Goal: Communication & Community: Ask a question

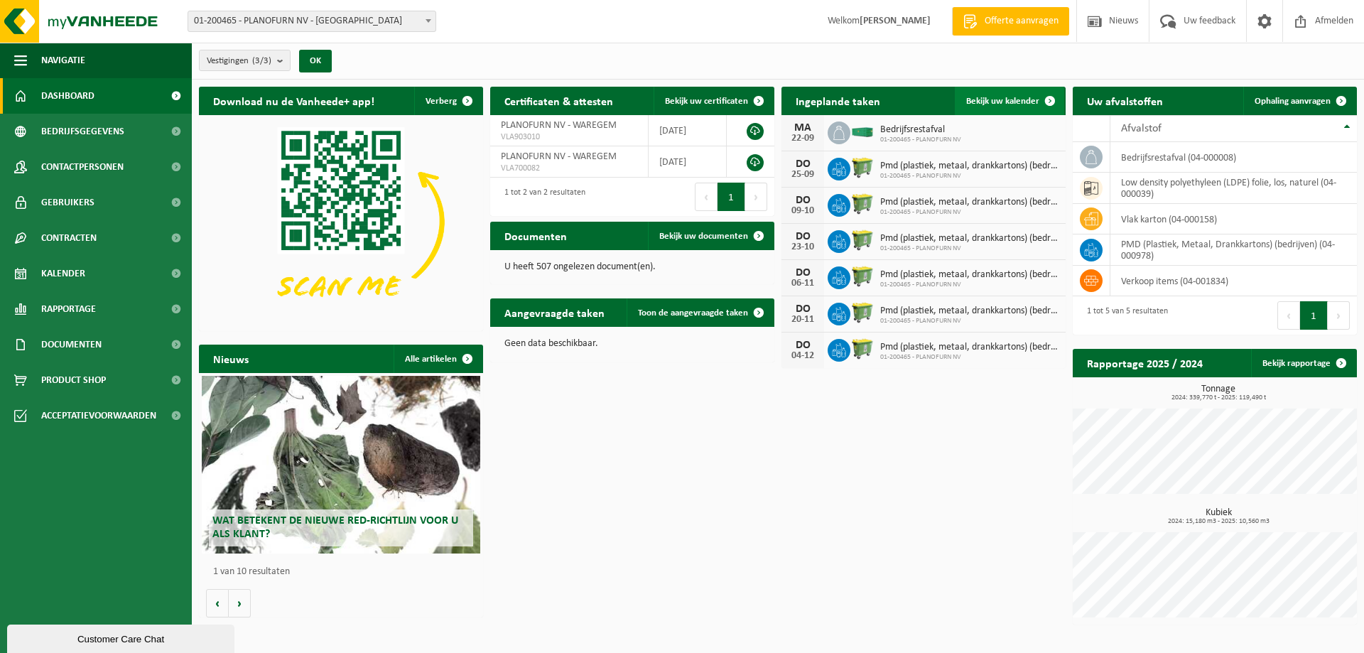
click at [1016, 97] on span "Bekijk uw kalender" at bounding box center [1002, 101] width 73 height 9
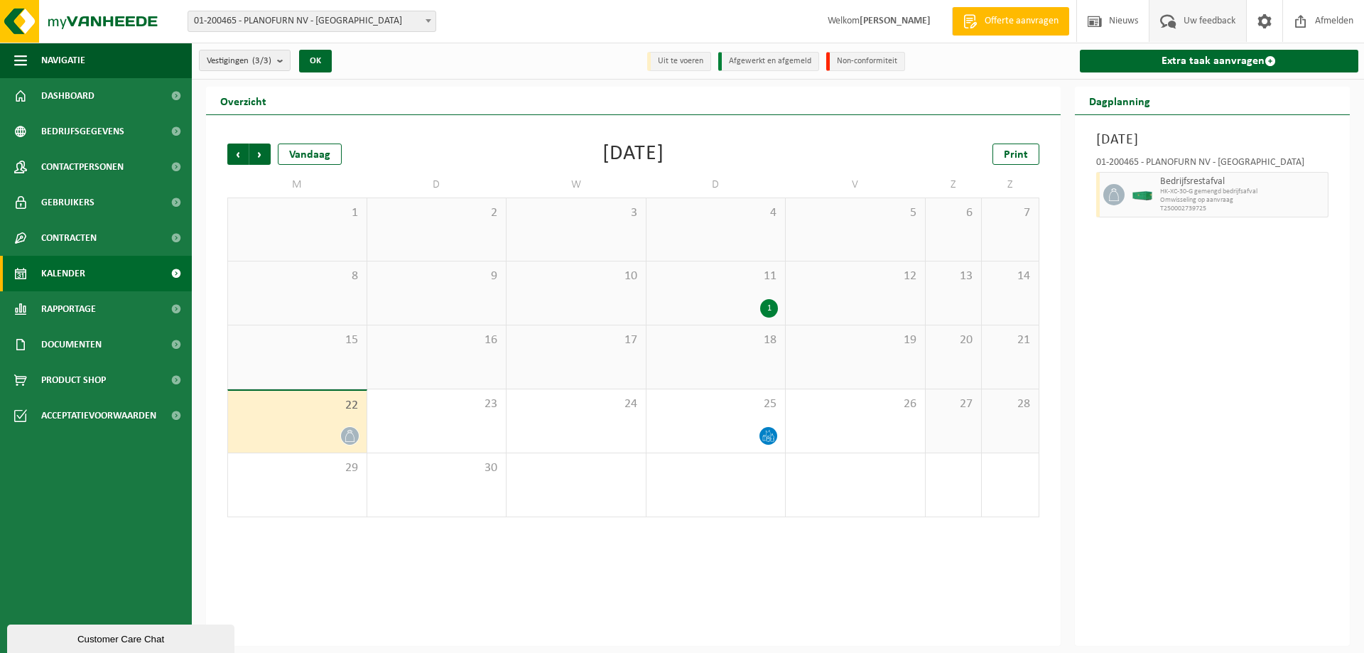
click at [1209, 23] on span "Uw feedback" at bounding box center [1209, 21] width 59 height 42
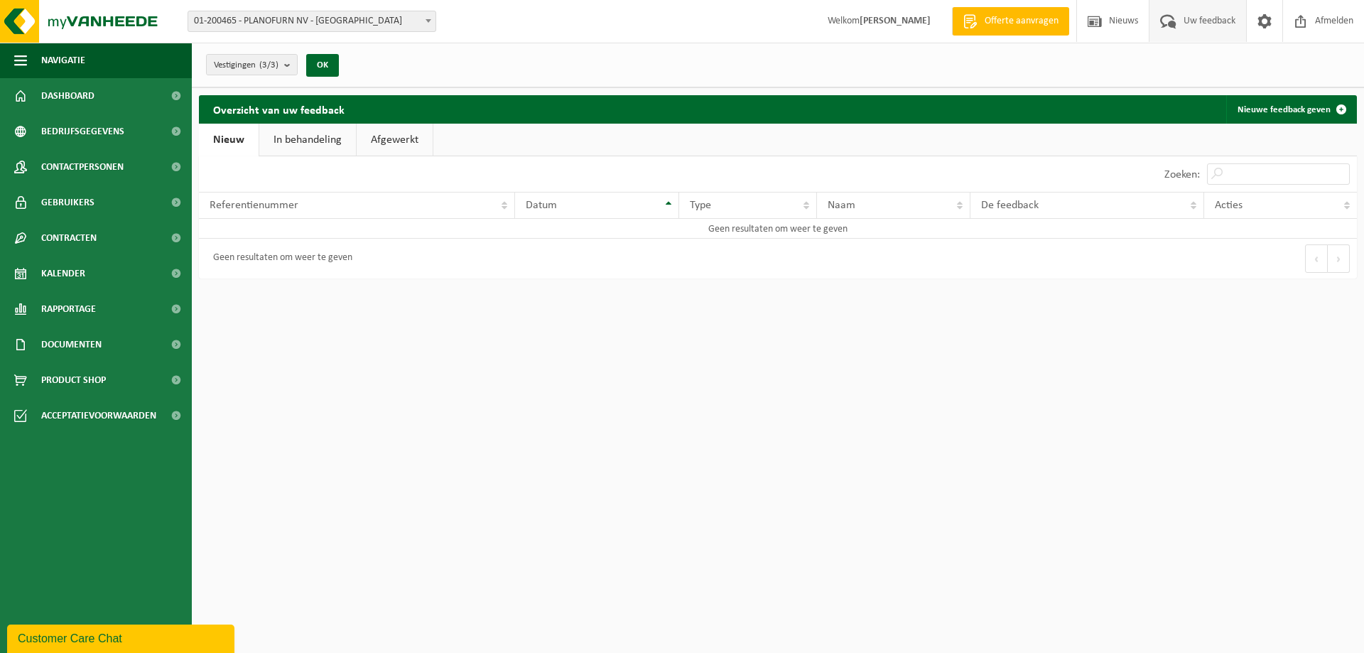
click at [78, 638] on div "Customer Care Chat" at bounding box center [121, 638] width 206 height 17
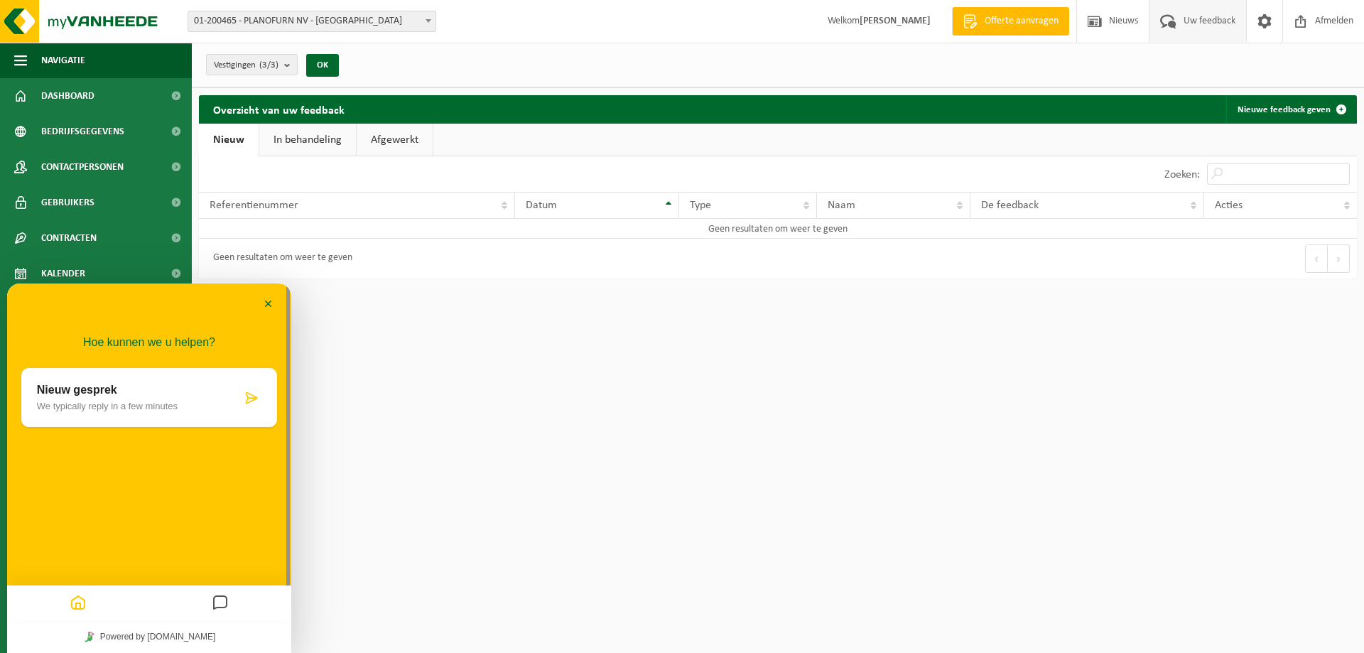
click at [177, 406] on p "We typically reply in a few minutes" at bounding box center [139, 406] width 205 height 11
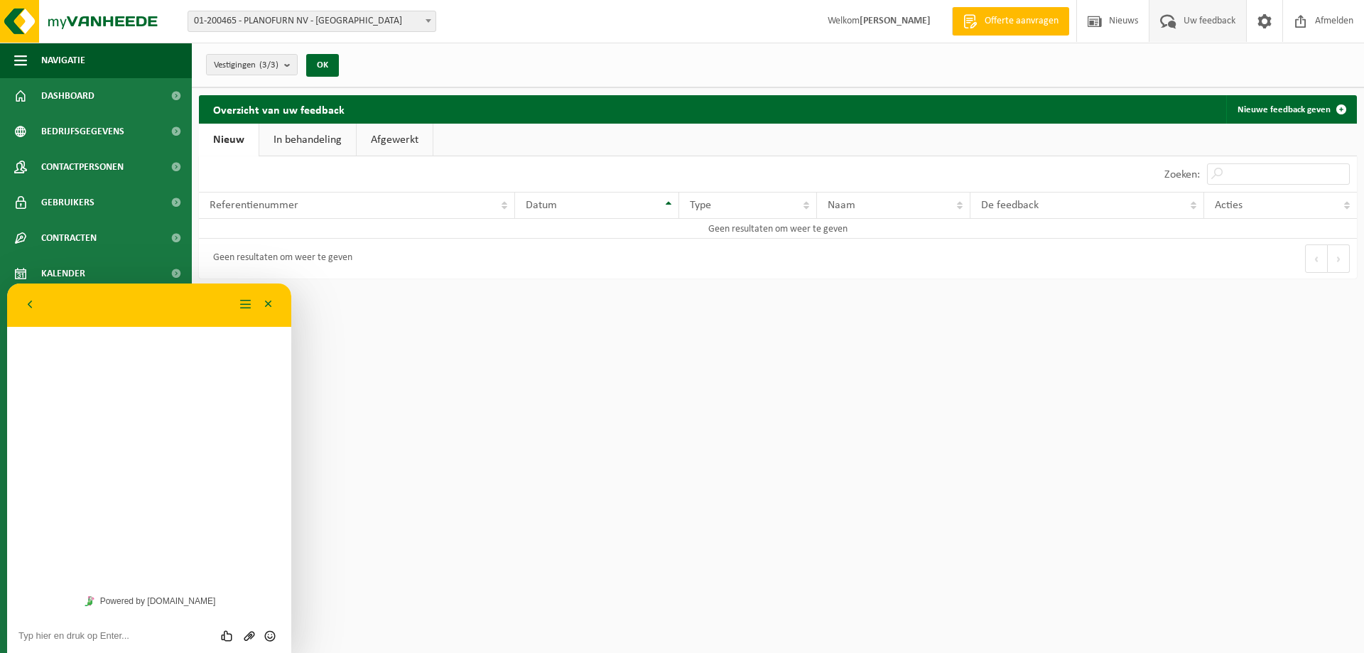
click at [176, 406] on div "Hoe kunnen we u helpen? Nieuw gesprek We typically reply in a few minutes" at bounding box center [149, 433] width 284 height 301
click at [124, 638] on textarea at bounding box center [148, 635] width 261 height 11
drag, startPoint x: 735, startPoint y: 334, endPoint x: 597, endPoint y: 239, distance: 167.4
click at [731, 330] on html "Vestiging: 01-200465 - PLANOFURN NV - WAREGEM 10-899107 - PLANOFURN NV - MRS - …" at bounding box center [682, 326] width 1364 height 653
click at [63, 268] on span "Kalender" at bounding box center [63, 274] width 44 height 36
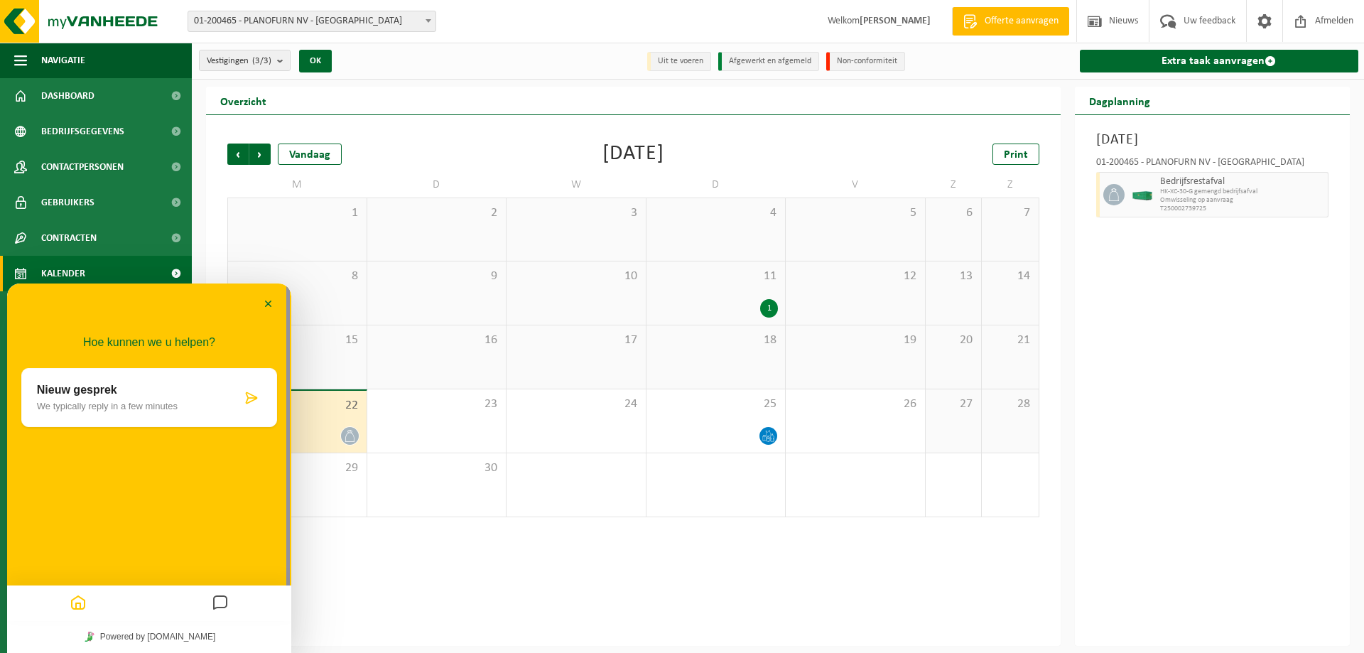
click at [166, 405] on p "We typically reply in a few minutes" at bounding box center [139, 406] width 205 height 11
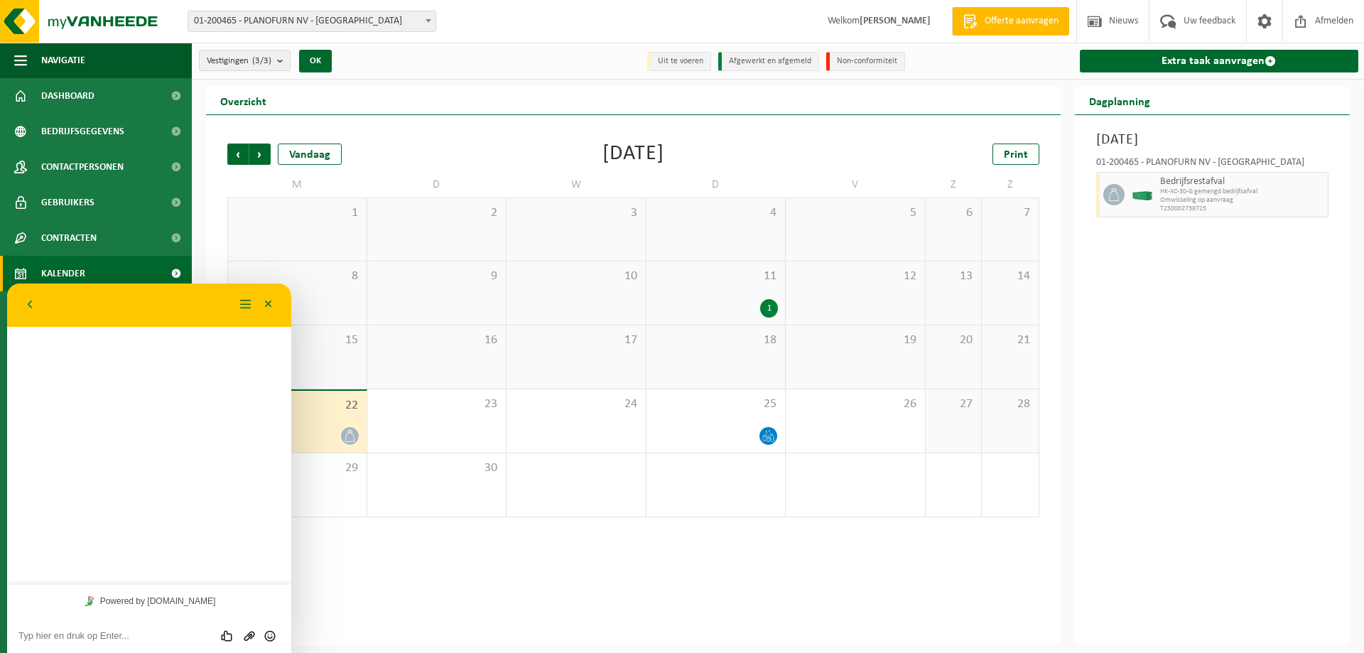
click at [107, 635] on textarea at bounding box center [148, 635] width 261 height 11
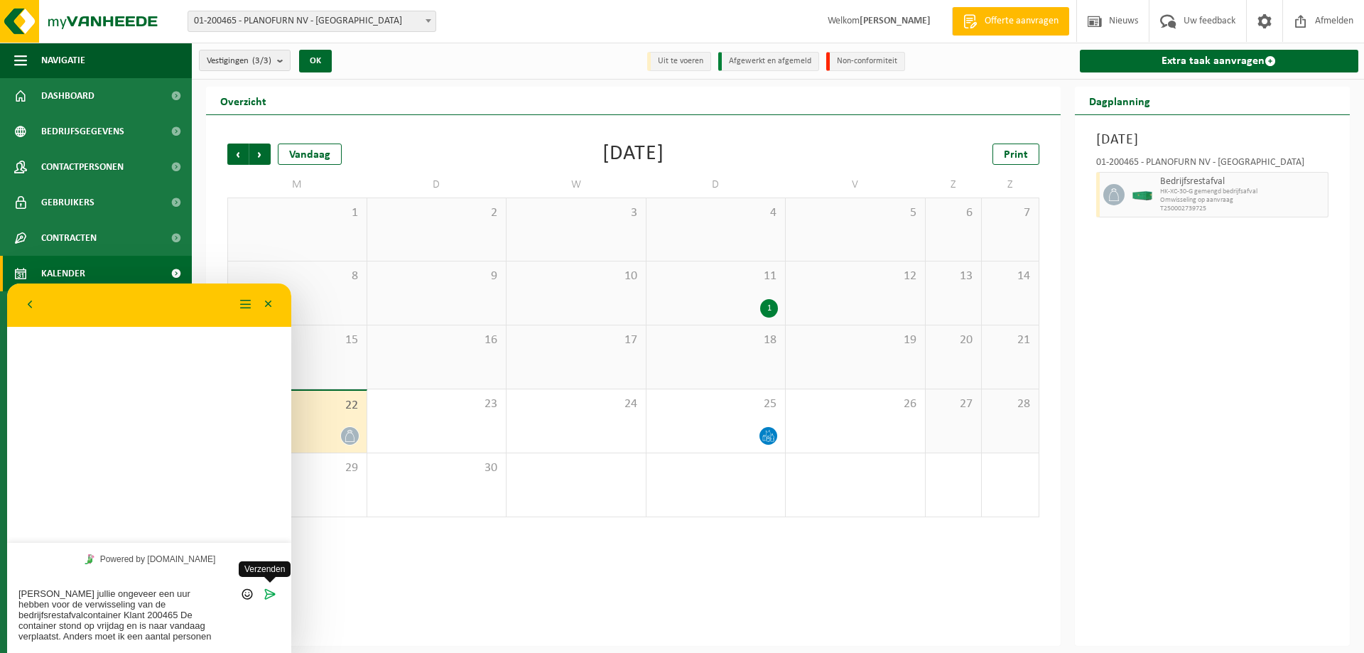
type textarea "Zouden jullie ongeveer een uur hebben voor de verwisseling van de bedrijfsresta…"
click at [270, 594] on icon "Verzenden" at bounding box center [269, 593] width 13 height 13
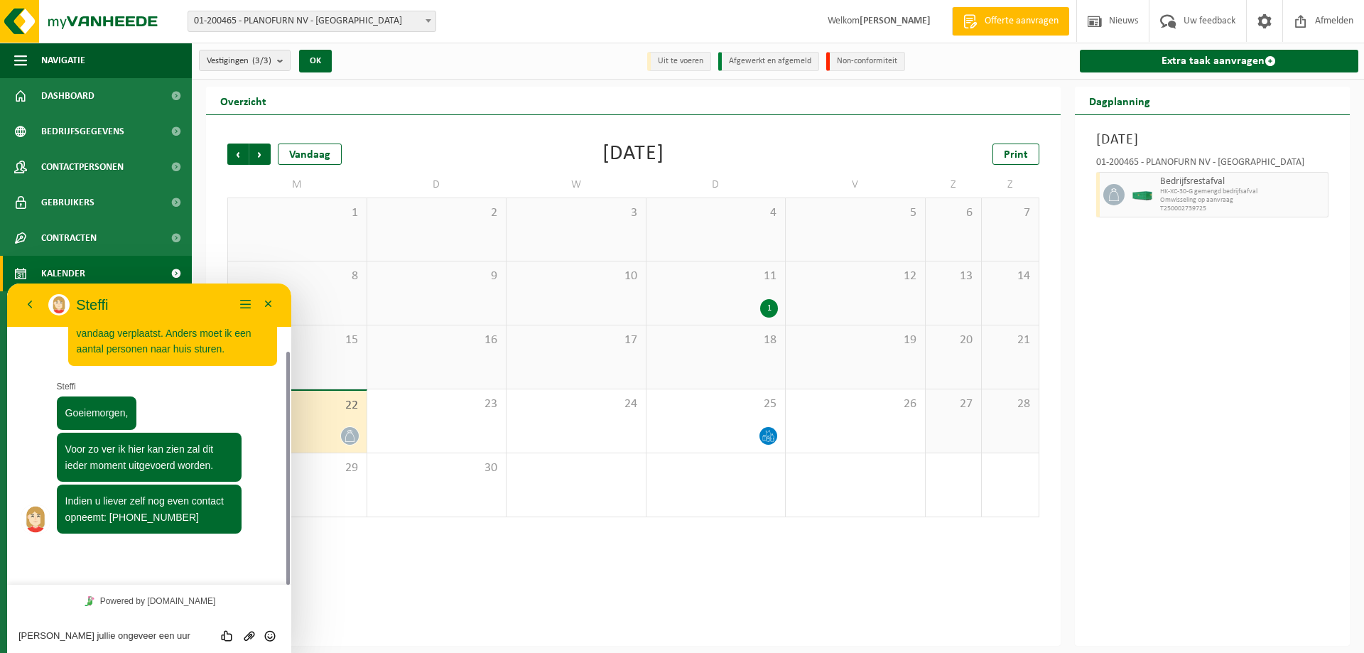
scroll to position [48, 0]
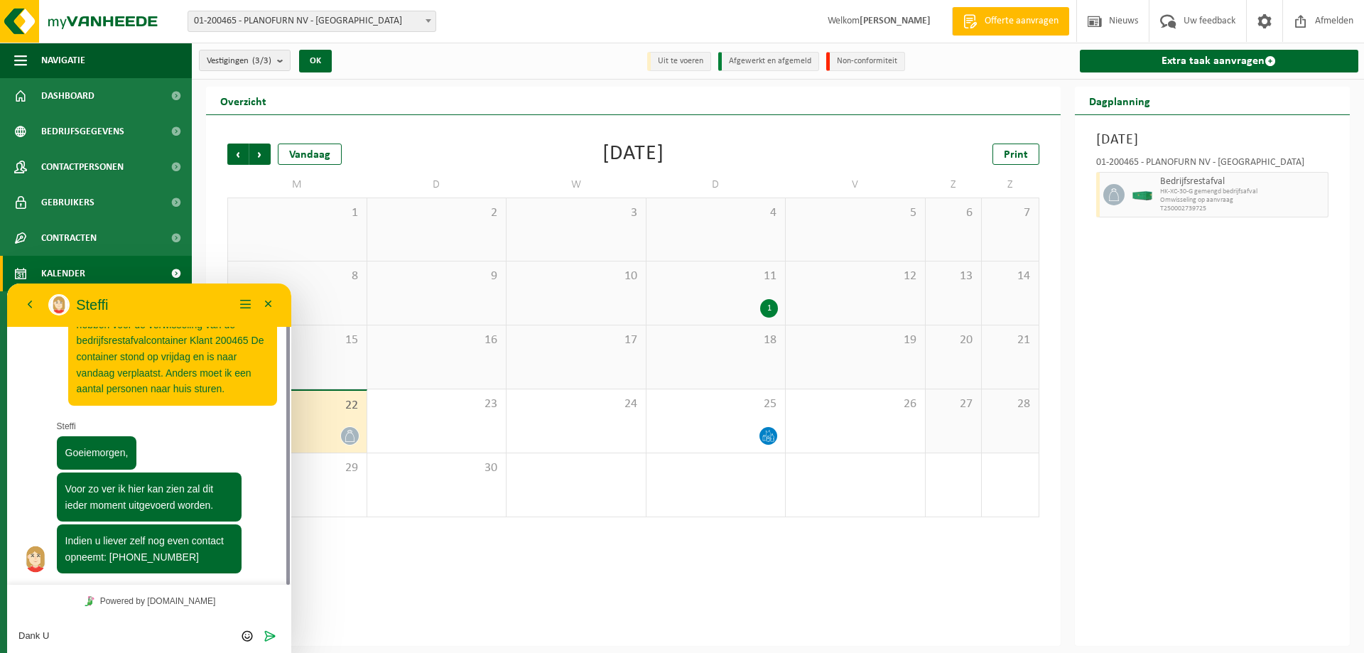
type textarea "Dank U!"
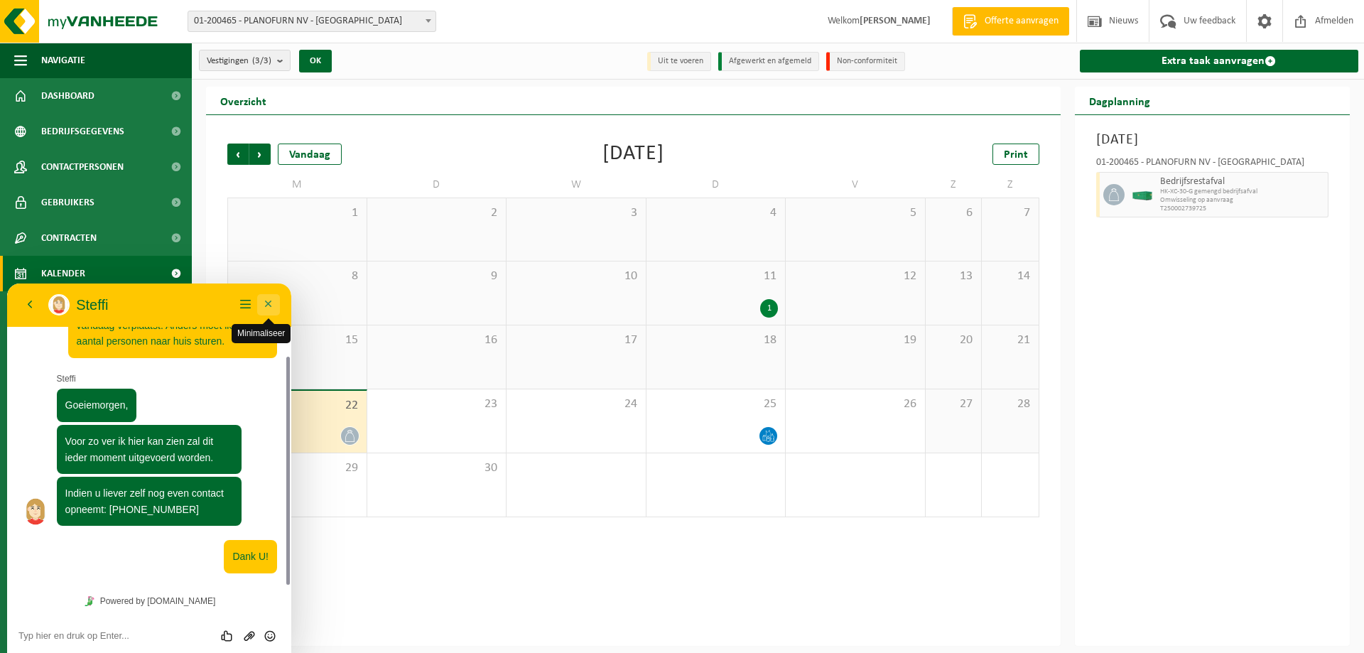
click at [268, 301] on button "Minimaliseer" at bounding box center [268, 304] width 23 height 21
